Goal: Information Seeking & Learning: Learn about a topic

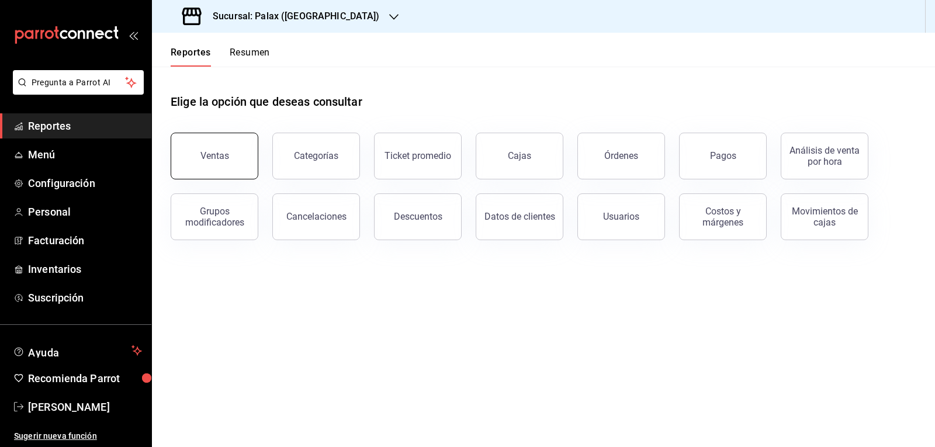
click at [210, 150] on button "Ventas" at bounding box center [215, 156] width 88 height 47
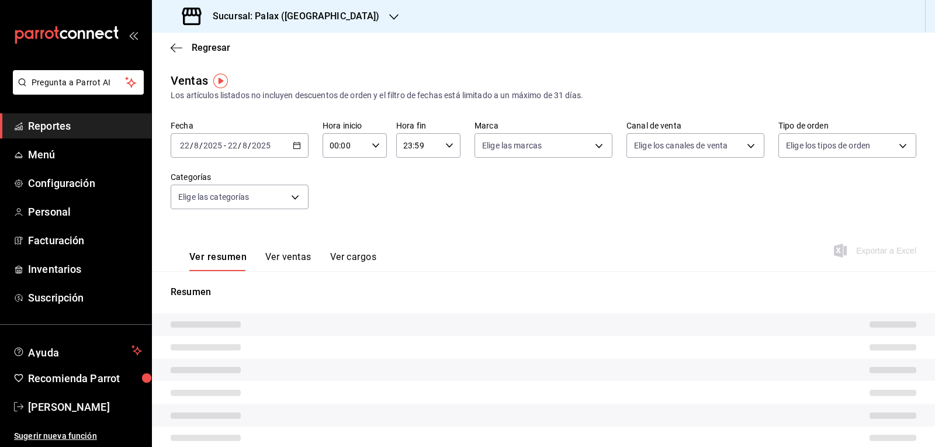
type input "15:00"
type input "22:59"
type input "PARROT,UBER_EATS,RAPPI,DIDI_FOOD,ONLINE"
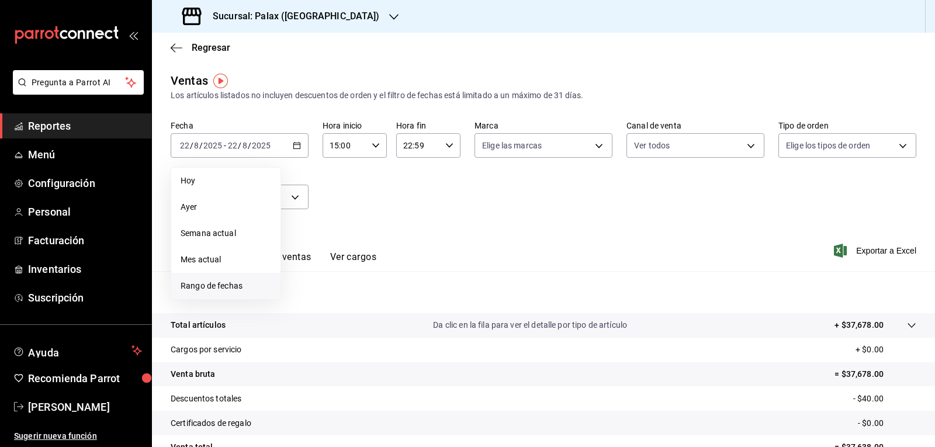
click at [221, 284] on span "Rango de fechas" at bounding box center [226, 286] width 91 height 12
click at [386, 301] on abbr "22" at bounding box center [389, 300] width 8 height 8
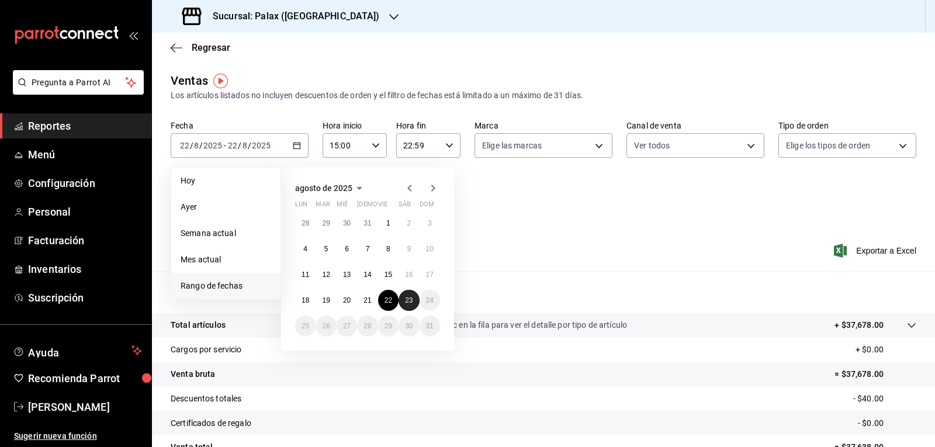
click at [406, 303] on abbr "23" at bounding box center [409, 300] width 8 height 8
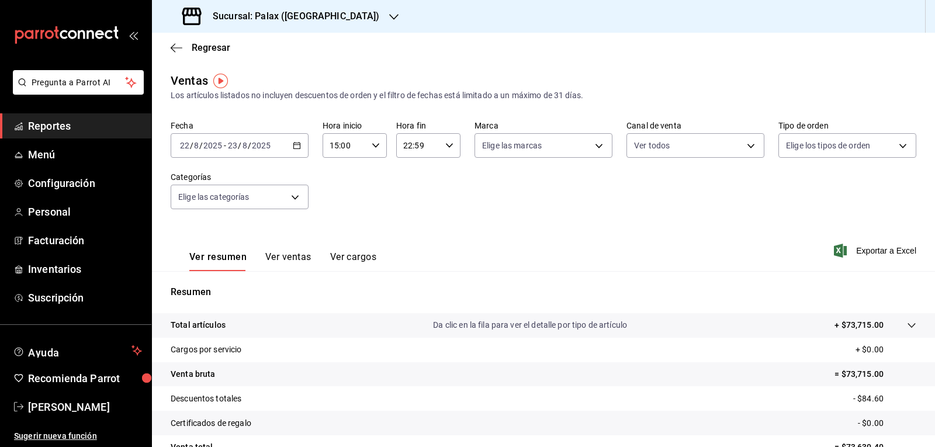
click at [374, 147] on \(Stroke\) "button" at bounding box center [375, 145] width 7 height 4
click at [371, 171] on span "00" at bounding box center [368, 175] width 13 height 9
click at [444, 144] on div at bounding box center [467, 223] width 935 height 447
click at [445, 144] on icon "button" at bounding box center [449, 145] width 8 height 8
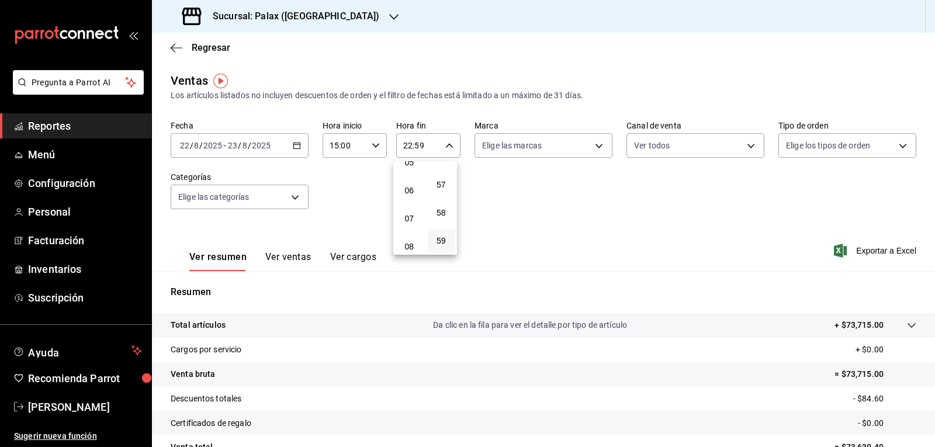
scroll to position [171, 0]
click at [406, 207] on button "07" at bounding box center [409, 200] width 27 height 23
click at [443, 177] on span "00" at bounding box center [441, 175] width 13 height 9
type input "07:00"
click at [515, 191] on div at bounding box center [467, 223] width 935 height 447
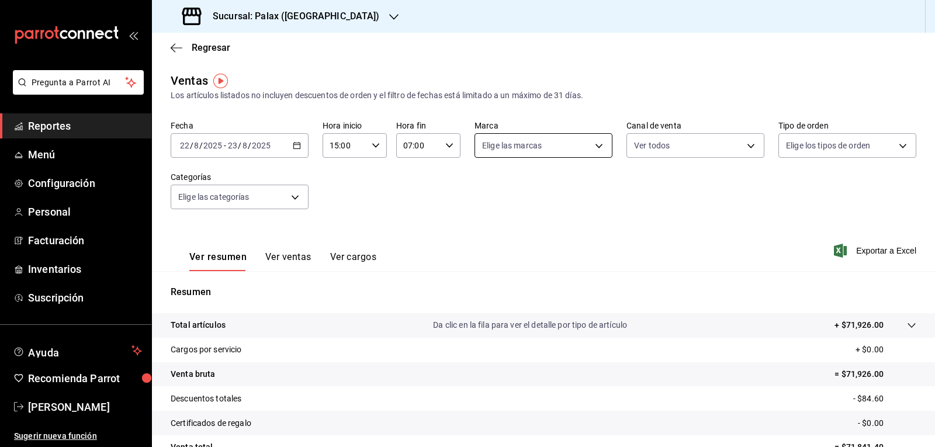
click at [593, 147] on body "Pregunta a Parrot AI Reportes Menú Configuración Personal Facturación Inventari…" at bounding box center [467, 223] width 935 height 447
click at [483, 193] on input "checkbox" at bounding box center [484, 191] width 11 height 11
checkbox input "true"
type input "8510d572-c45f-4696-9a08-afbf2d111022"
checkbox input "true"
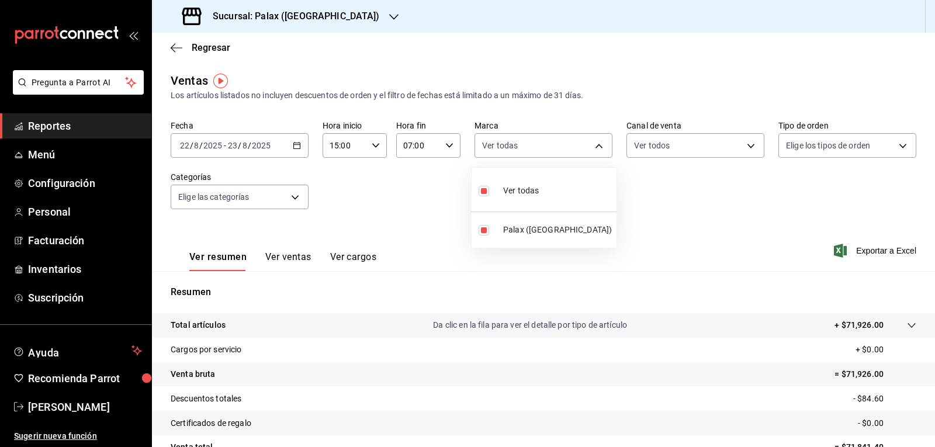
click at [740, 147] on div at bounding box center [467, 223] width 935 height 447
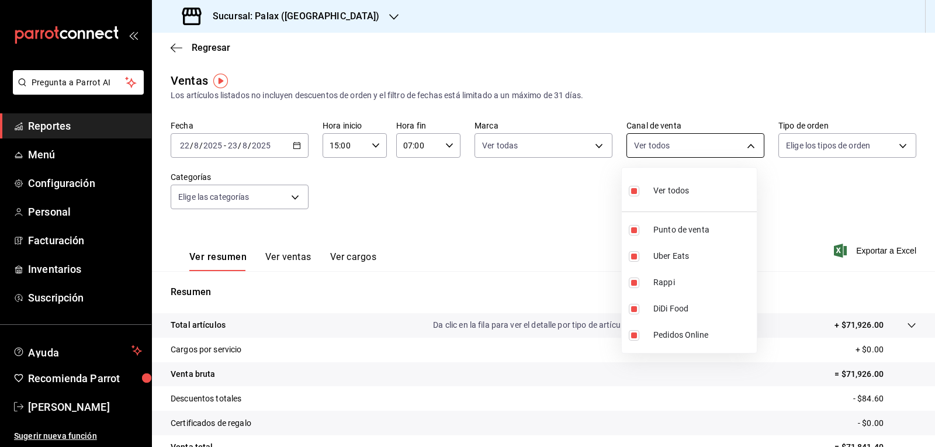
click at [741, 147] on body "Pregunta a Parrot AI Reportes Menú Configuración Personal Facturación Inventari…" at bounding box center [467, 223] width 935 height 447
click at [894, 146] on div at bounding box center [467, 223] width 935 height 447
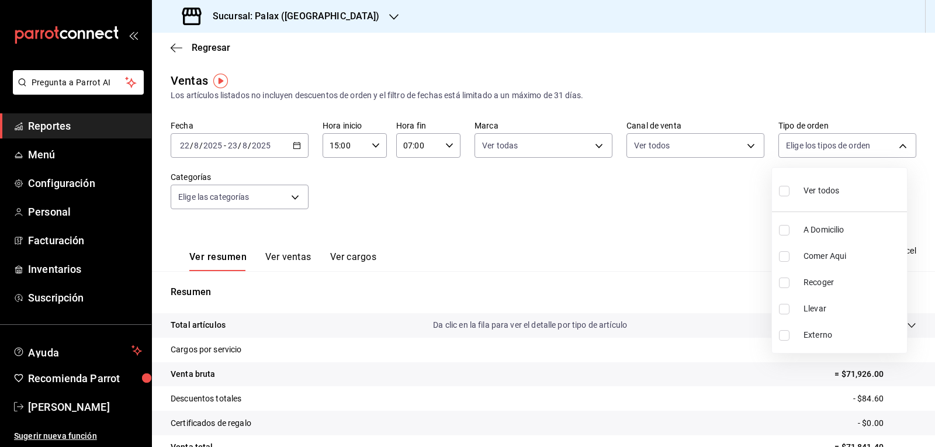
click at [894, 146] on body "Pregunta a Parrot AI Reportes Menú Configuración Personal Facturación Inventari…" at bounding box center [467, 223] width 935 height 447
click at [783, 193] on input "checkbox" at bounding box center [784, 191] width 11 height 11
checkbox input "true"
type input "6d325fbd-53e7-4f6b-8d89-6356796c0e8d,b8c2ff7f-0c1f-4fef-80cf-bc155c6bbc3b,a732b…"
checkbox input "true"
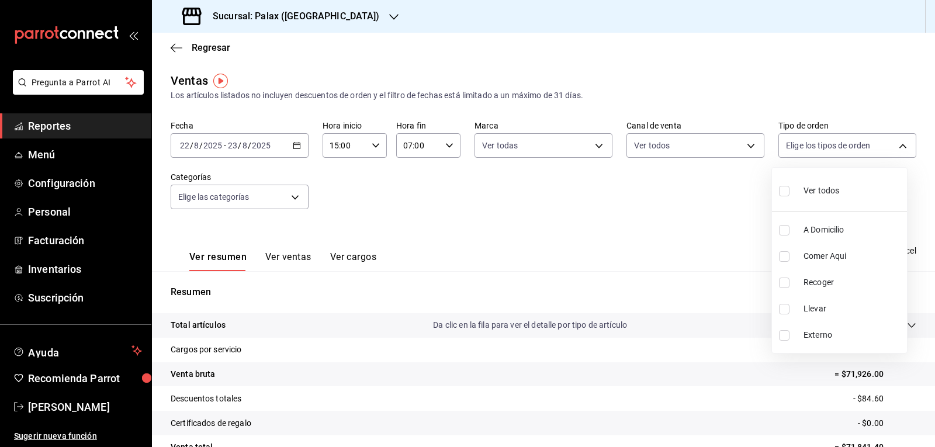
checkbox input "true"
click at [669, 229] on div at bounding box center [467, 223] width 935 height 447
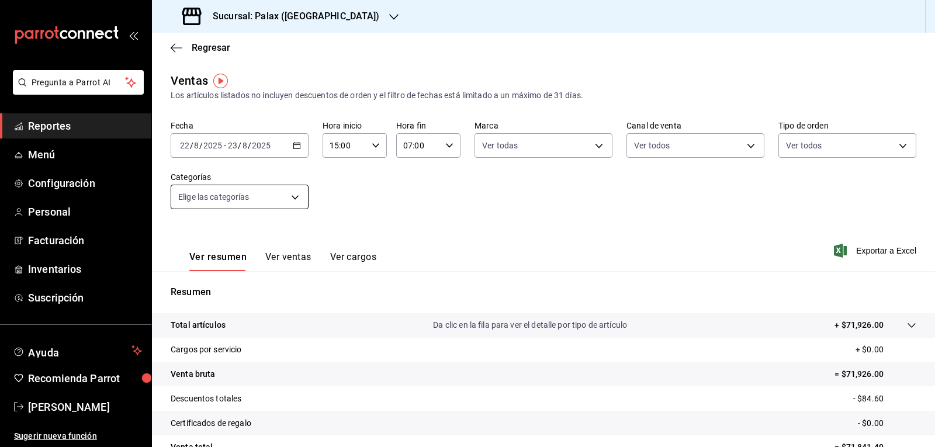
click at [294, 198] on body "Pregunta a Parrot AI Reportes Menú Configuración Personal Facturación Inventari…" at bounding box center [467, 223] width 935 height 447
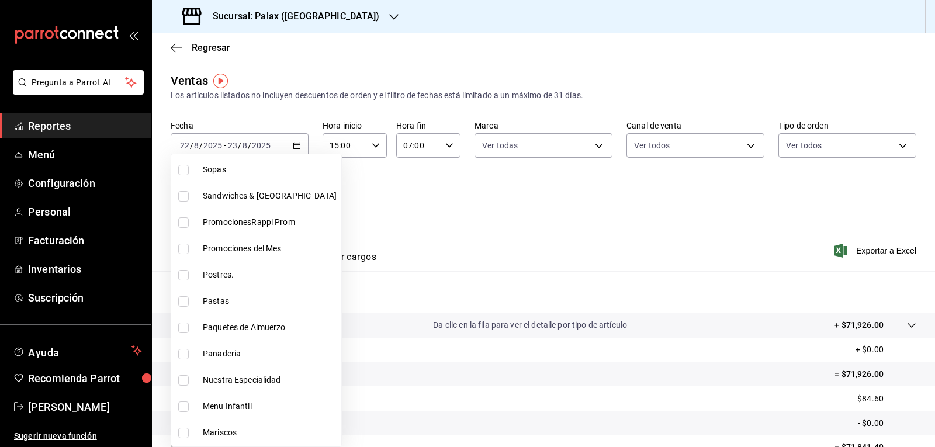
scroll to position [117, 0]
click at [185, 223] on input "checkbox" at bounding box center [183, 223] width 11 height 11
checkbox input "true"
type input "e3a7d4a2-e7c5-4f8c-a0a8-f604c2e2d742"
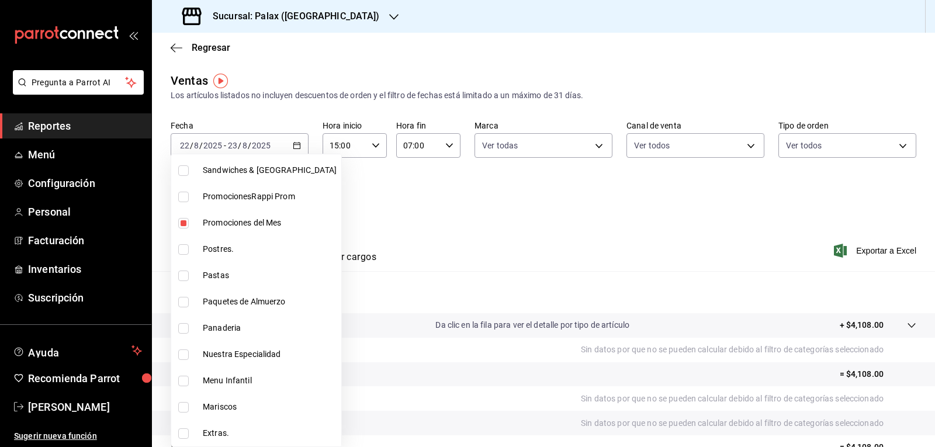
click at [182, 246] on input "checkbox" at bounding box center [183, 249] width 11 height 11
checkbox input "true"
type input "e3a7d4a2-e7c5-4f8c-a0a8-f604c2e2d742,5f074bd3-619d-4e10-94fa-620713841d38"
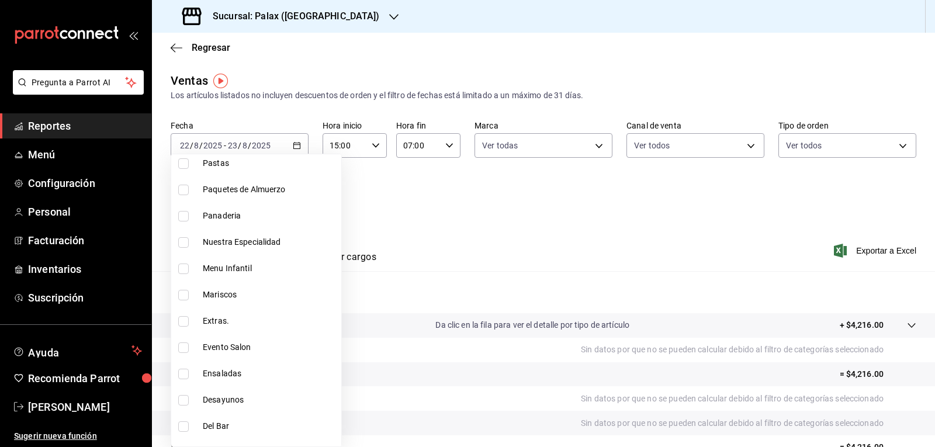
scroll to position [234, 0]
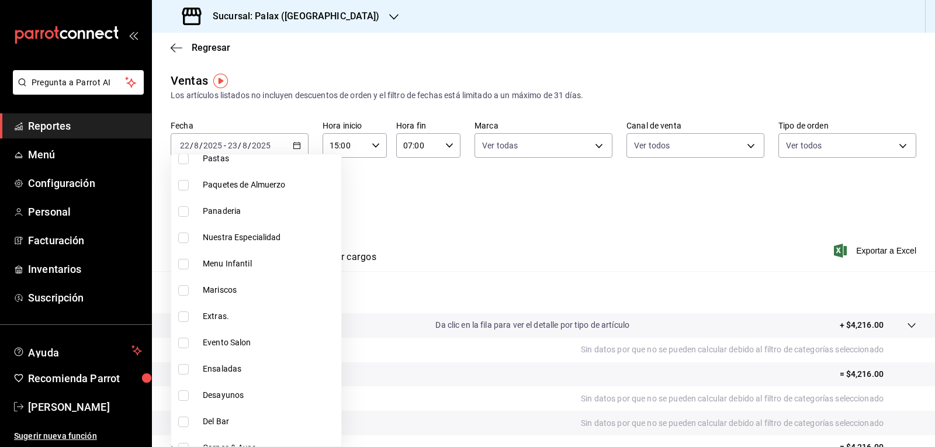
click at [184, 213] on input "checkbox" at bounding box center [183, 211] width 11 height 11
checkbox input "true"
type input "e3a7d4a2-e7c5-4f8c-a0a8-f604c2e2d742,5f074bd3-619d-4e10-94fa-620713841d38,90d14…"
click at [184, 235] on input "checkbox" at bounding box center [183, 238] width 11 height 11
checkbox input "true"
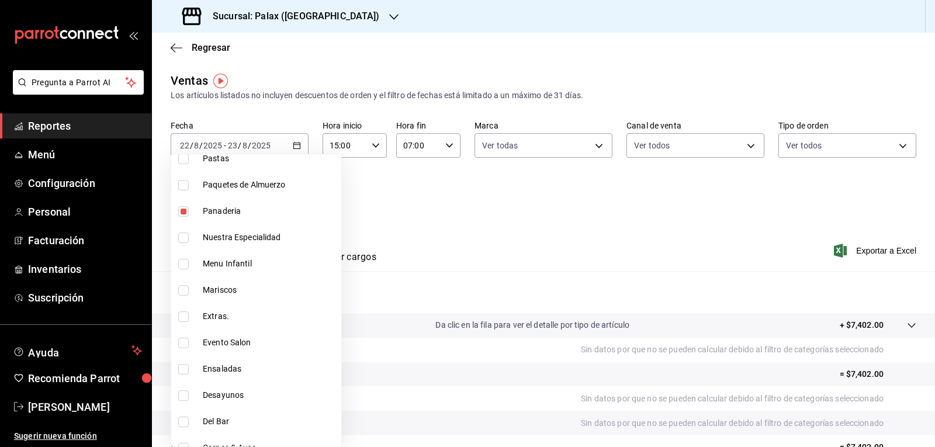
type input "e3a7d4a2-e7c5-4f8c-a0a8-f604c2e2d742,5f074bd3-619d-4e10-94fa-620713841d38,90d14…"
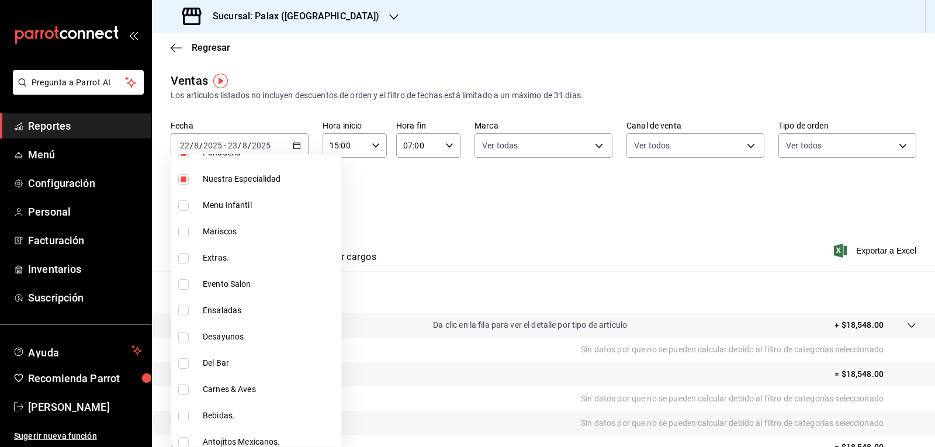
scroll to position [351, 0]
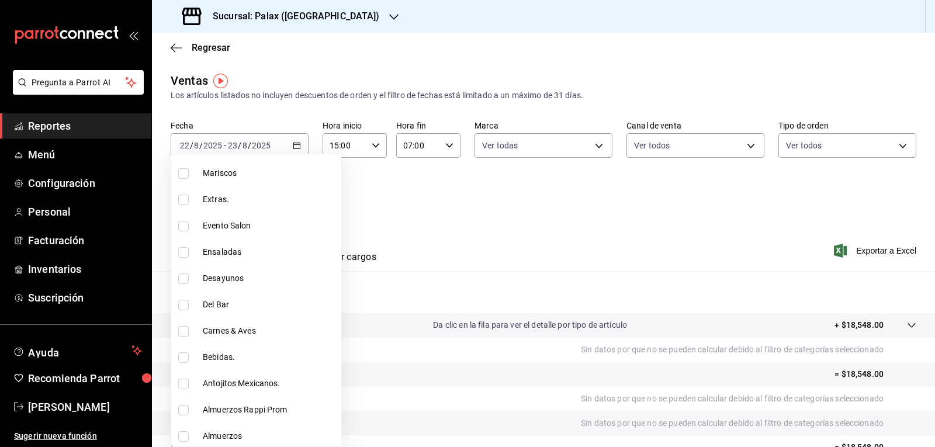
click at [182, 306] on input "checkbox" at bounding box center [183, 305] width 11 height 11
checkbox input "true"
type input "e3a7d4a2-e7c5-4f8c-a0a8-f604c2e2d742,5f074bd3-619d-4e10-94fa-620713841d38,90d14…"
click at [184, 356] on input "checkbox" at bounding box center [183, 358] width 11 height 11
checkbox input "true"
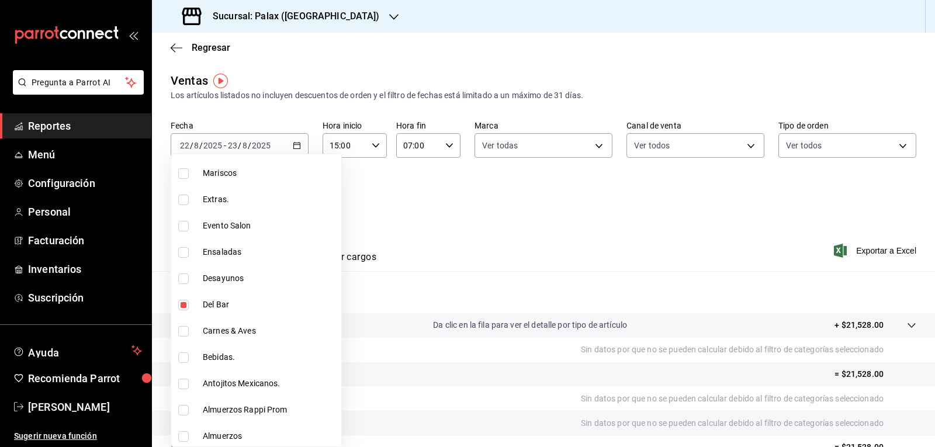
type input "e3a7d4a2-e7c5-4f8c-a0a8-f604c2e2d742,5f074bd3-619d-4e10-94fa-620713841d38,90d14…"
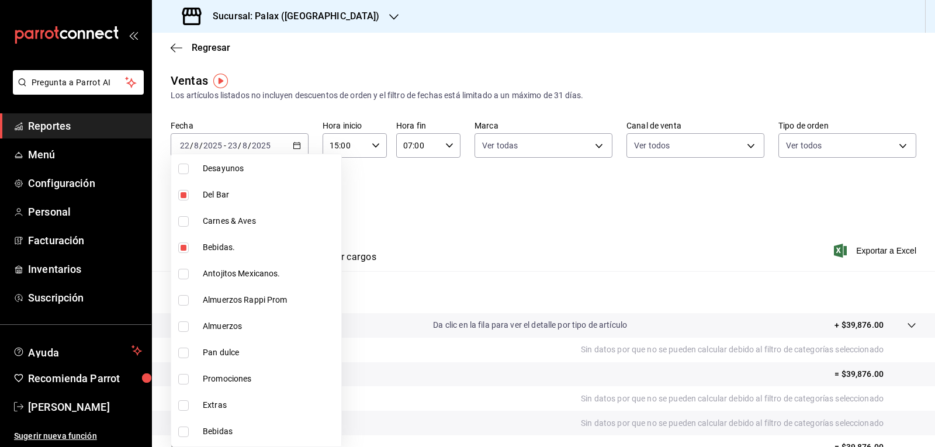
scroll to position [526, 0]
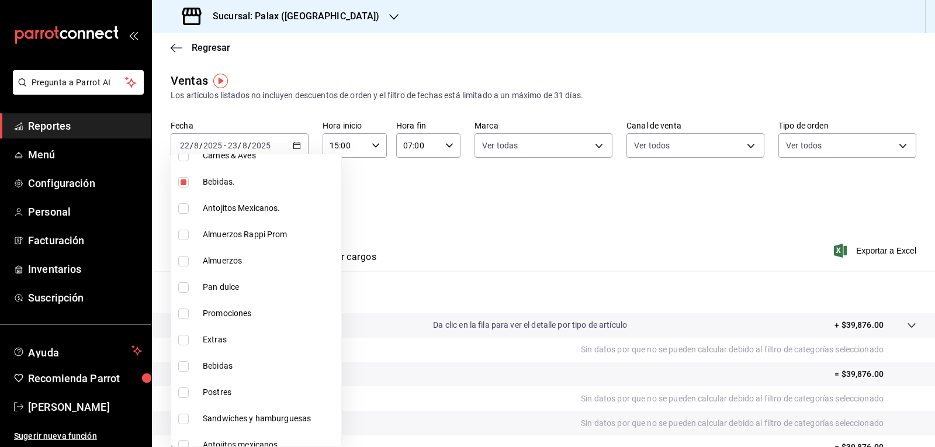
click at [182, 207] on input "checkbox" at bounding box center [183, 208] width 11 height 11
checkbox input "true"
type input "e3a7d4a2-e7c5-4f8c-a0a8-f604c2e2d742,5f074bd3-619d-4e10-94fa-620713841d38,90d14…"
click at [184, 287] on input "checkbox" at bounding box center [183, 287] width 11 height 11
checkbox input "true"
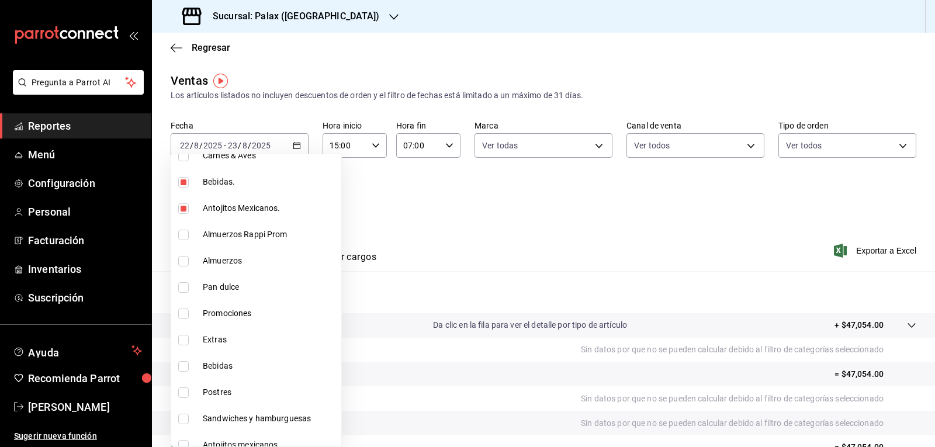
type input "e3a7d4a2-e7c5-4f8c-a0a8-f604c2e2d742,5f074bd3-619d-4e10-94fa-620713841d38,90d14…"
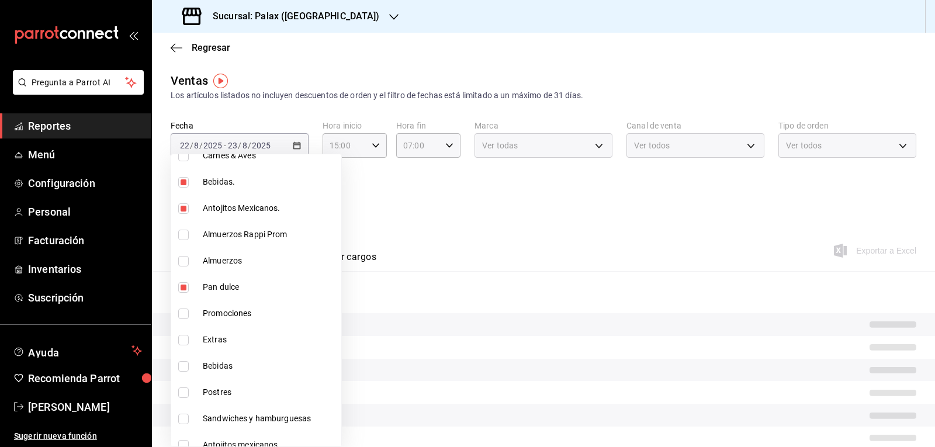
click at [181, 313] on input "checkbox" at bounding box center [183, 314] width 11 height 11
checkbox input "true"
type input "e3a7d4a2-e7c5-4f8c-a0a8-f604c2e2d742,5f074bd3-619d-4e10-94fa-620713841d38,90d14…"
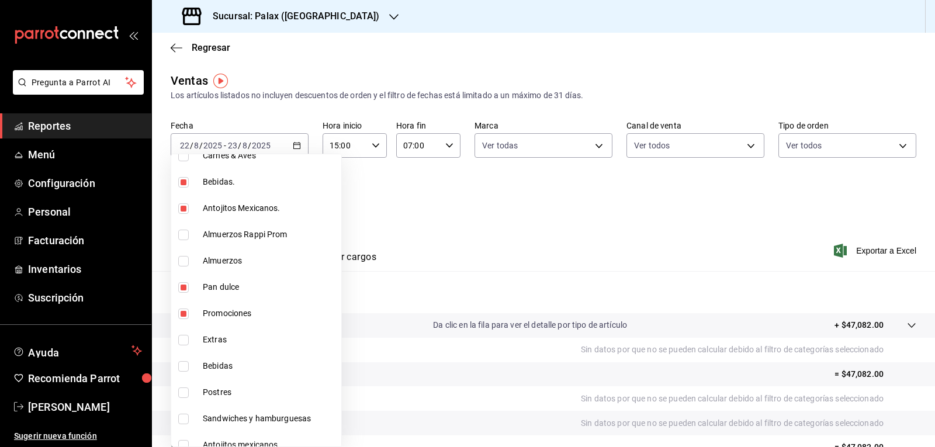
click at [182, 367] on input "checkbox" at bounding box center [183, 366] width 11 height 11
checkbox input "true"
type input "e3a7d4a2-e7c5-4f8c-a0a8-f604c2e2d742,5f074bd3-619d-4e10-94fa-620713841d38,90d14…"
click at [181, 390] on input "checkbox" at bounding box center [183, 393] width 11 height 11
checkbox input "true"
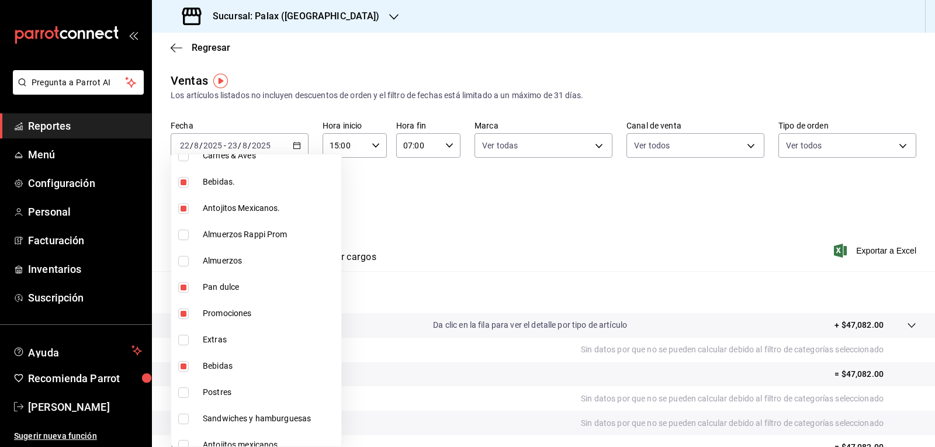
type input "e3a7d4a2-e7c5-4f8c-a0a8-f604c2e2d742,5f074bd3-619d-4e10-94fa-620713841d38,90d14…"
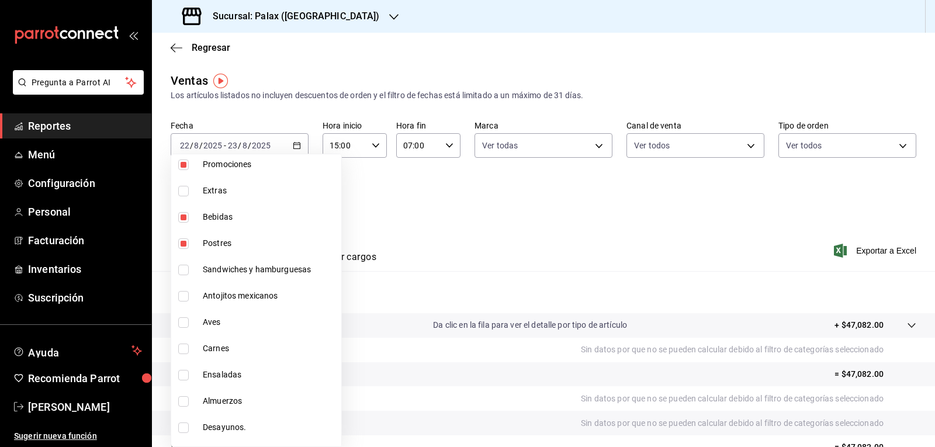
scroll to position [696, 0]
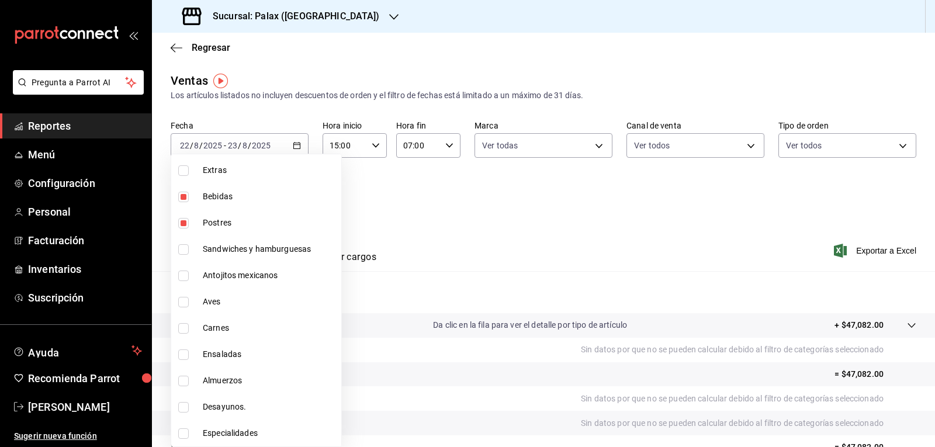
click at [185, 274] on input "checkbox" at bounding box center [183, 276] width 11 height 11
checkbox input "true"
type input "e3a7d4a2-e7c5-4f8c-a0a8-f604c2e2d742,5f074bd3-619d-4e10-94fa-620713841d38,90d14…"
click at [409, 230] on div at bounding box center [467, 223] width 935 height 447
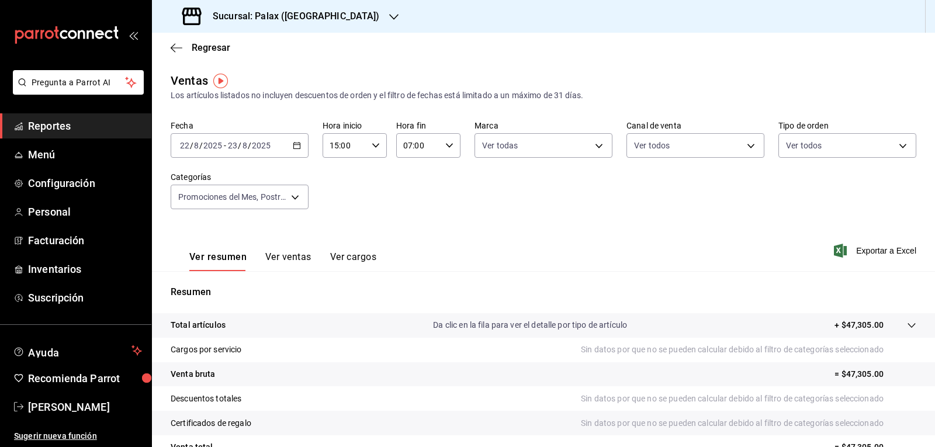
click at [279, 255] on button "Ver ventas" at bounding box center [288, 261] width 46 height 20
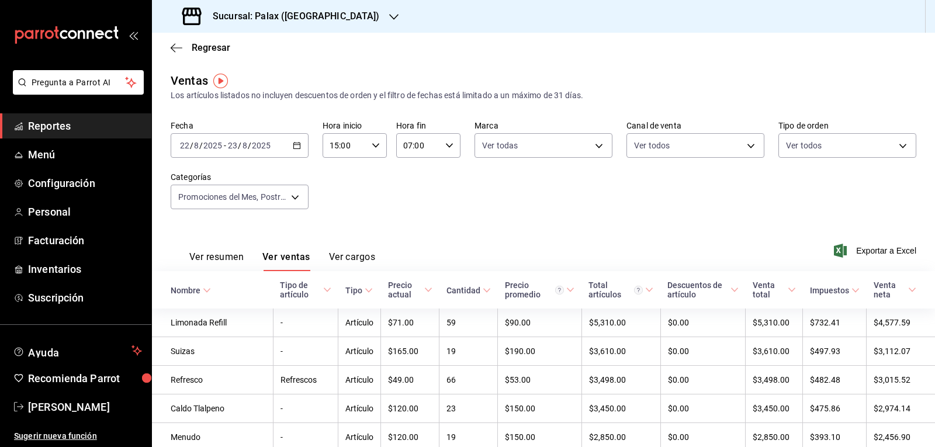
click at [373, 147] on \(Stroke\) "button" at bounding box center [375, 145] width 7 height 4
click at [337, 243] on span "23" at bounding box center [336, 240] width 13 height 9
type input "23:00"
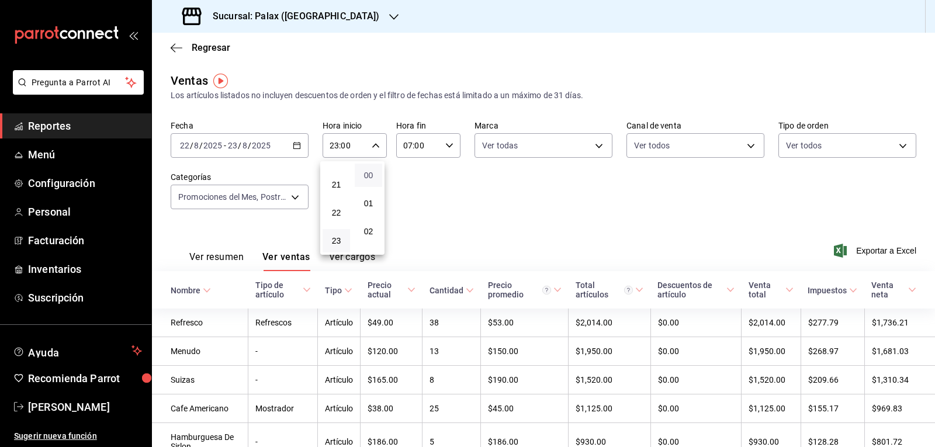
click at [368, 175] on span "00" at bounding box center [368, 175] width 13 height 9
click at [446, 144] on div at bounding box center [467, 223] width 935 height 447
click at [446, 144] on icon "button" at bounding box center [449, 145] width 8 height 8
click at [446, 144] on div at bounding box center [467, 223] width 935 height 447
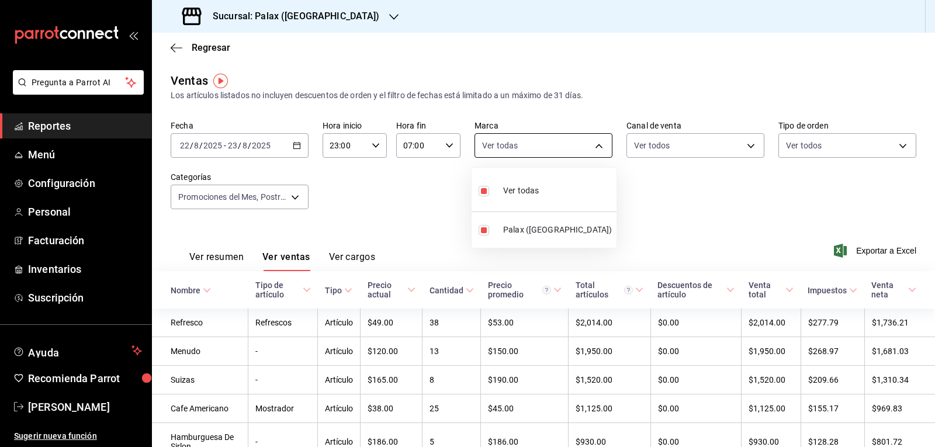
click at [593, 146] on body "Pregunta a Parrot AI Reportes Menú Configuración Personal Facturación Inventari…" at bounding box center [467, 223] width 935 height 447
click at [744, 146] on div at bounding box center [467, 223] width 935 height 447
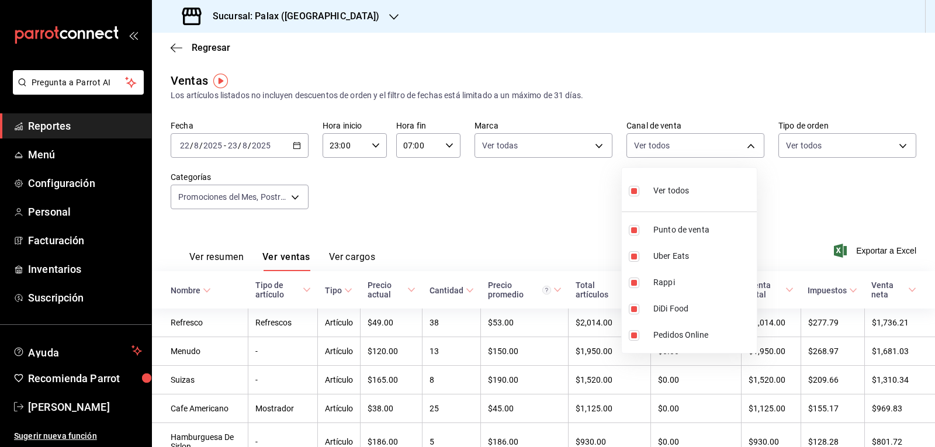
click at [744, 146] on body "Pregunta a Parrot AI Reportes Menú Configuración Personal Facturación Inventari…" at bounding box center [467, 223] width 935 height 447
click at [897, 146] on div at bounding box center [467, 223] width 935 height 447
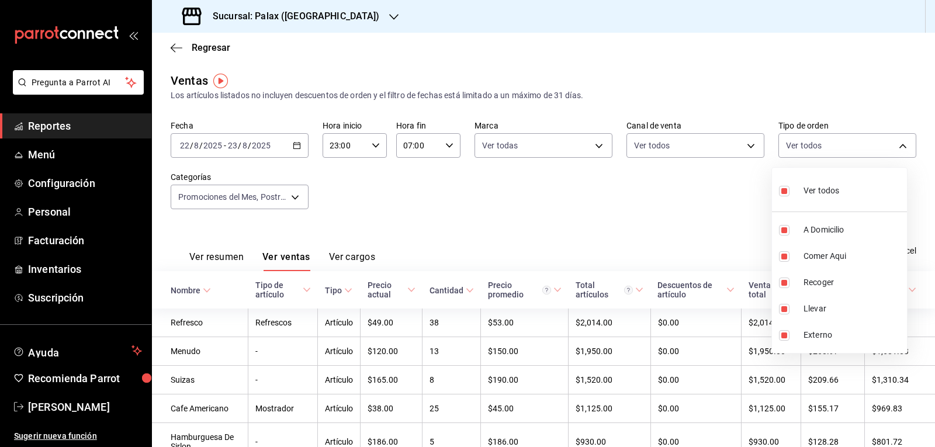
click at [897, 147] on body "Pregunta a Parrot AI Reportes Menú Configuración Personal Facturación Inventari…" at bounding box center [467, 223] width 935 height 447
click at [295, 196] on div at bounding box center [467, 223] width 935 height 447
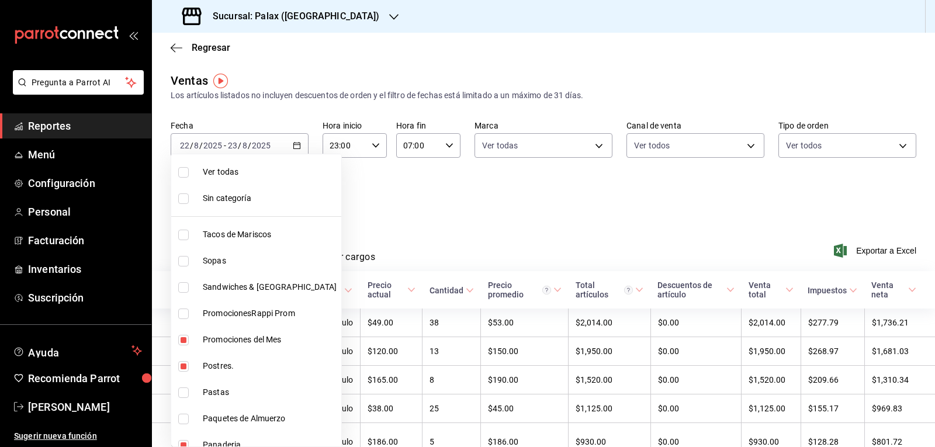
click at [295, 196] on body "Pregunta a Parrot AI Reportes Menú Configuración Personal Facturación Inventari…" at bounding box center [467, 223] width 935 height 447
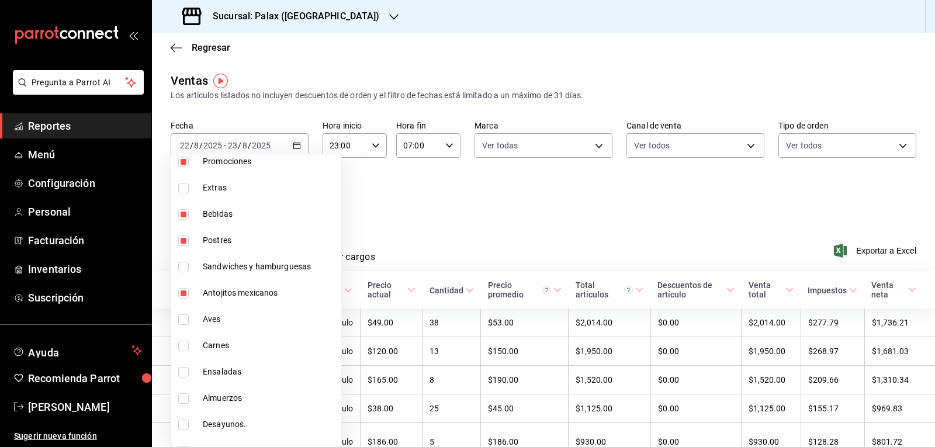
scroll to position [696, 0]
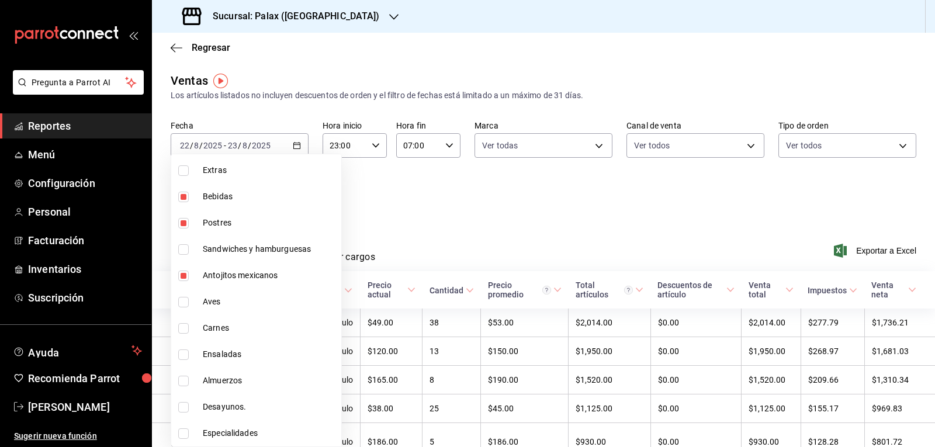
click at [402, 202] on div at bounding box center [467, 223] width 935 height 447
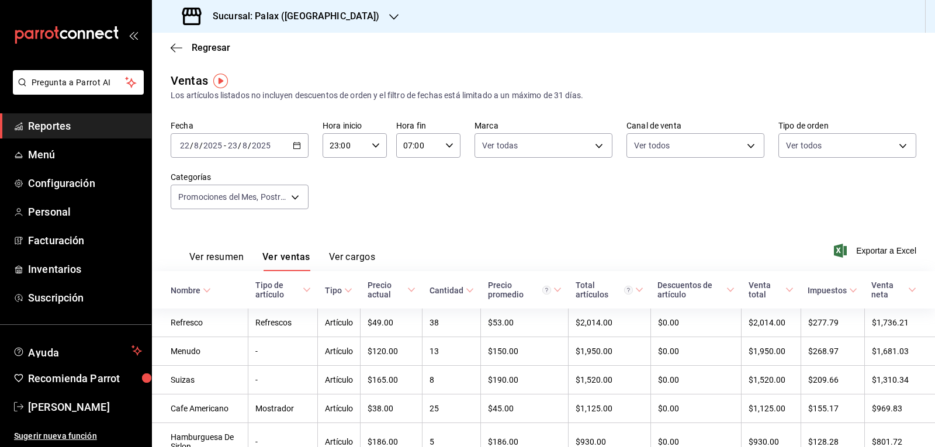
click at [287, 257] on button "Ver ventas" at bounding box center [286, 261] width 48 height 20
click at [596, 144] on body "Pregunta a Parrot AI Reportes Menú Configuración Personal Facturación Inventari…" at bounding box center [467, 223] width 935 height 447
click at [746, 145] on div at bounding box center [467, 223] width 935 height 447
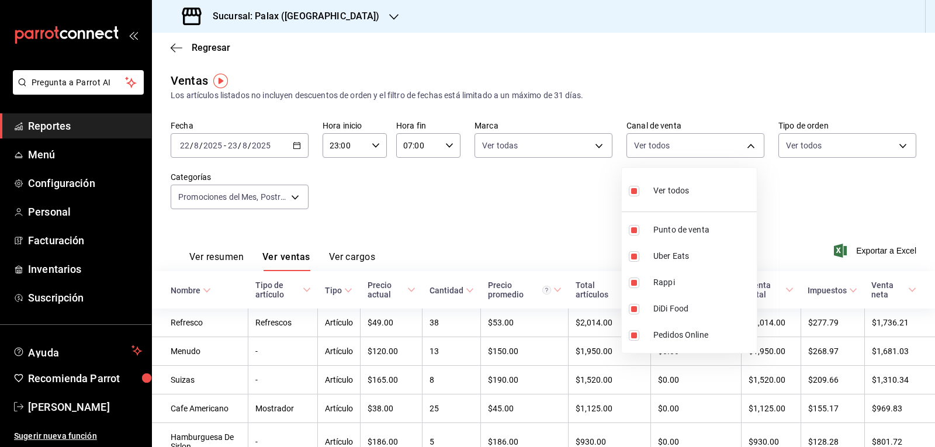
click at [746, 145] on body "Pregunta a Parrot AI Reportes Menú Configuración Personal Facturación Inventari…" at bounding box center [467, 223] width 935 height 447
click at [896, 147] on div at bounding box center [467, 223] width 935 height 447
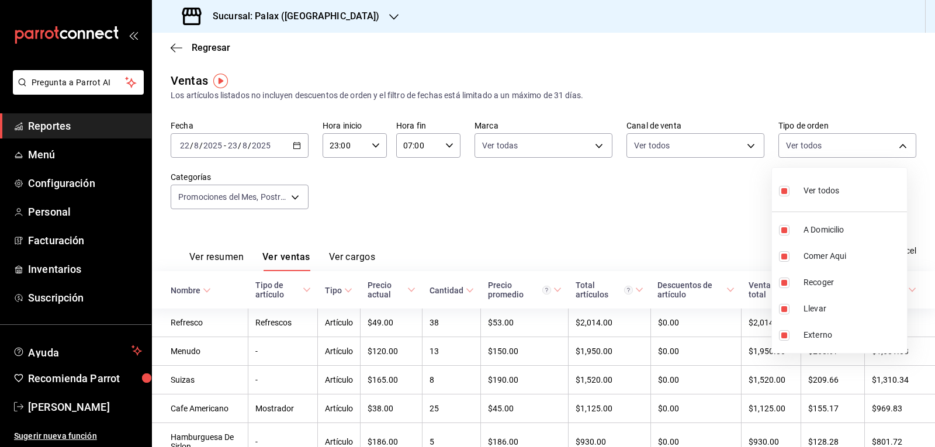
click at [896, 149] on body "Pregunta a Parrot AI Reportes Menú Configuración Personal Facturación Inventari…" at bounding box center [467, 223] width 935 height 447
click at [865, 61] on div at bounding box center [467, 223] width 935 height 447
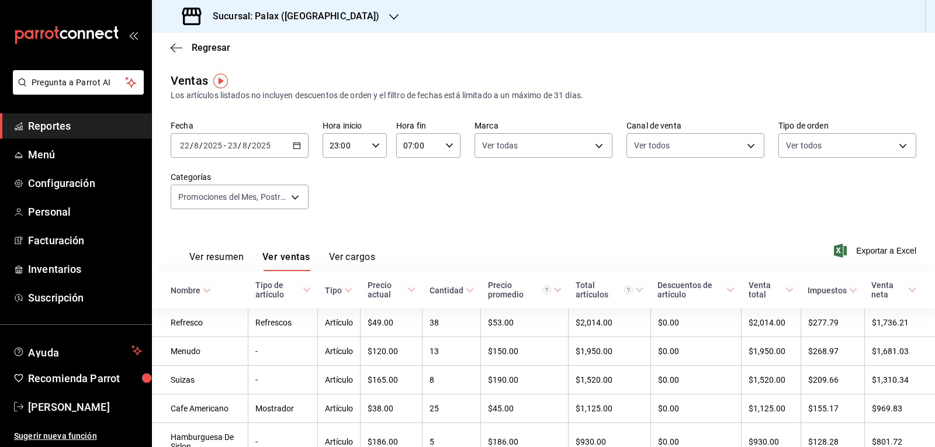
click at [685, 85] on div "Ventas Los artículos listados no incluyen descuentos de orden y el filtro de fe…" at bounding box center [544, 87] width 746 height 30
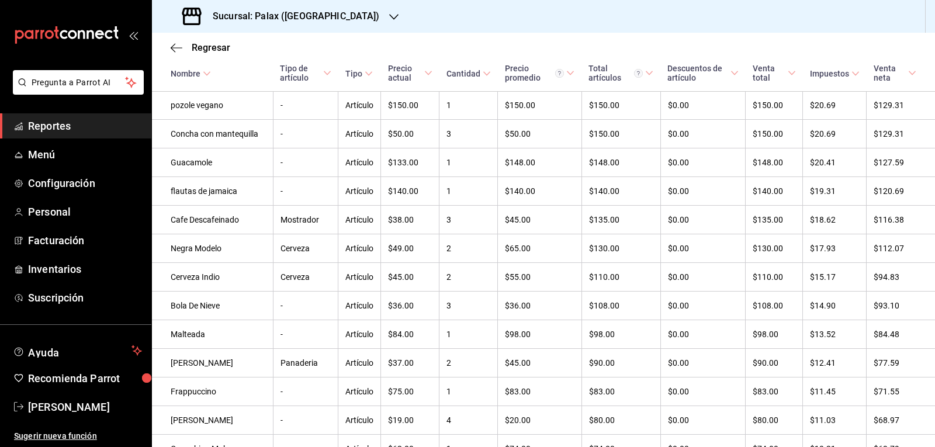
scroll to position [1039, 0]
